Goal: Use online tool/utility: Utilize a website feature to perform a specific function

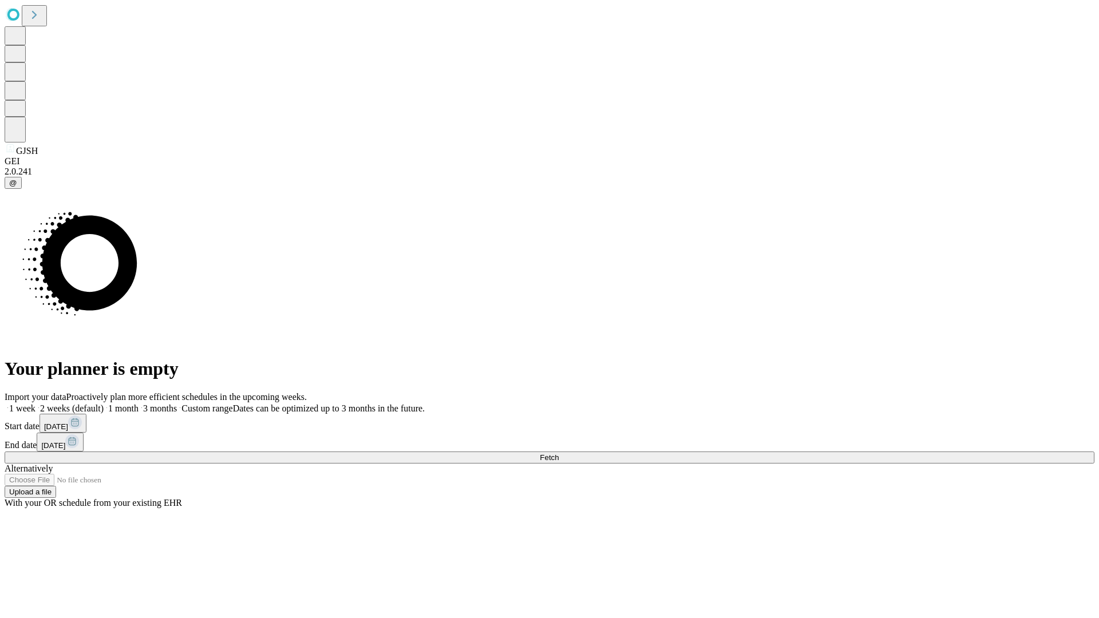
click at [559, 453] on span "Fetch" at bounding box center [549, 457] width 19 height 9
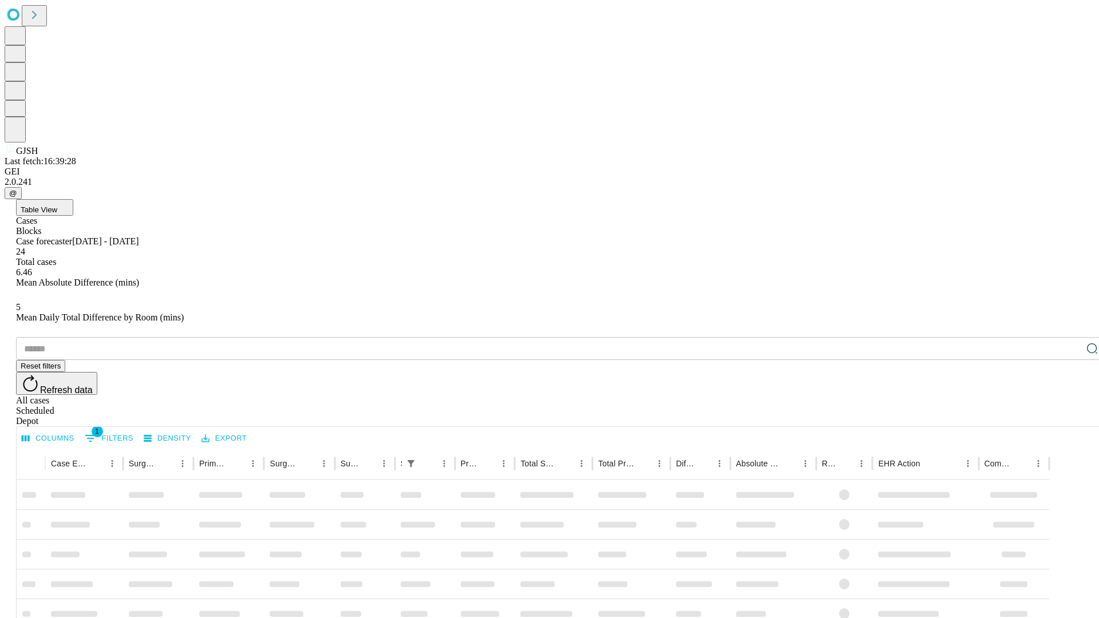
click at [57, 205] on span "Table View" at bounding box center [39, 209] width 37 height 9
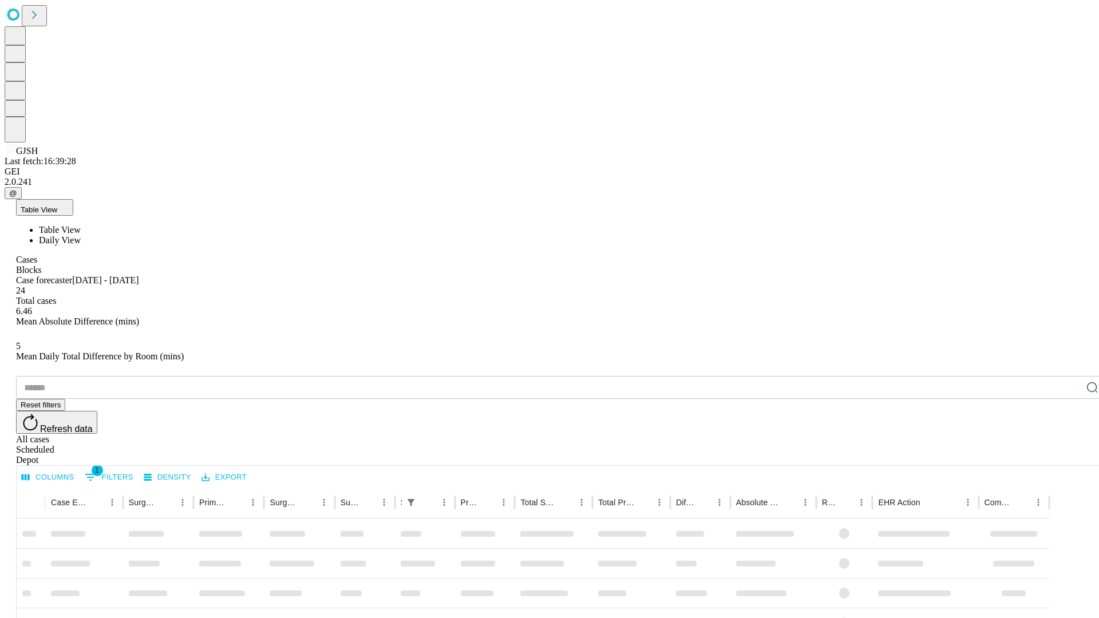
click at [81, 235] on span "Daily View" at bounding box center [60, 240] width 42 height 10
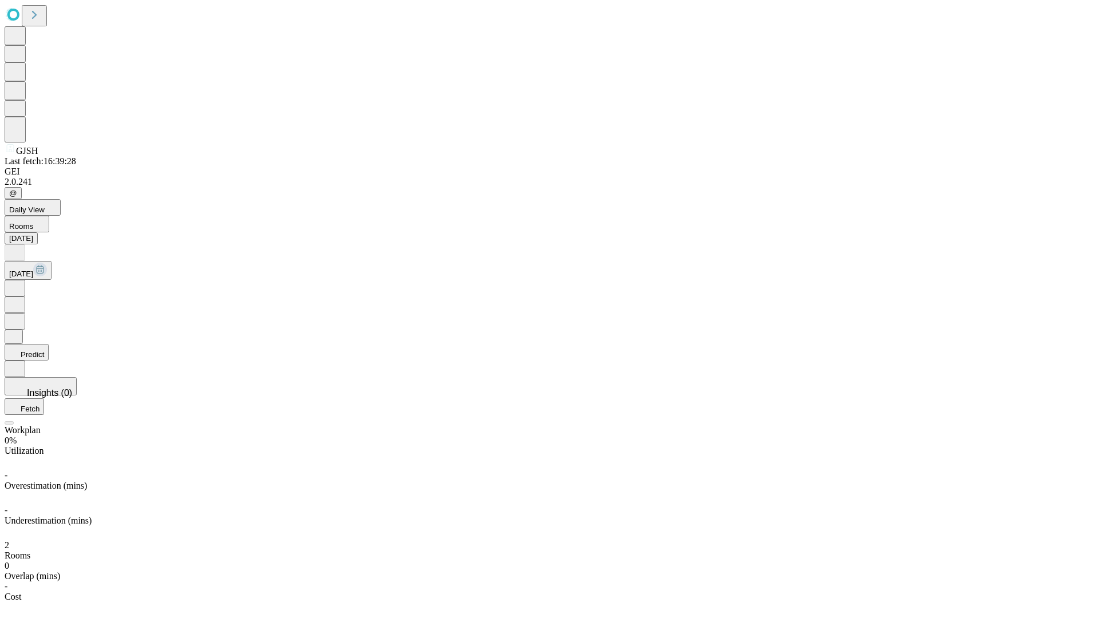
click at [49, 344] on button "Predict" at bounding box center [27, 352] width 44 height 17
